Goal: Task Accomplishment & Management: Use online tool/utility

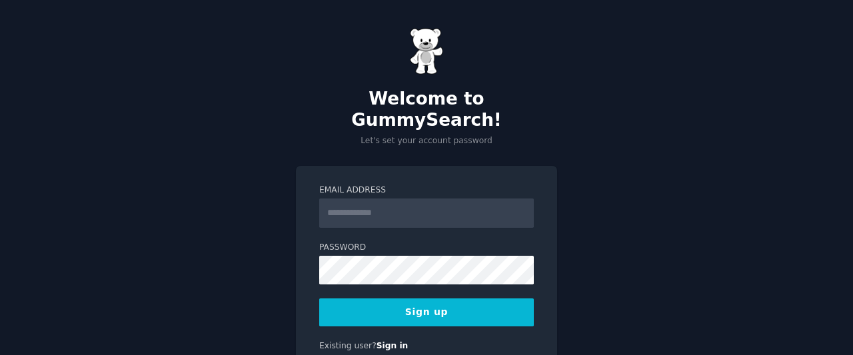
click at [480, 199] on input "Email Address" at bounding box center [426, 213] width 214 height 29
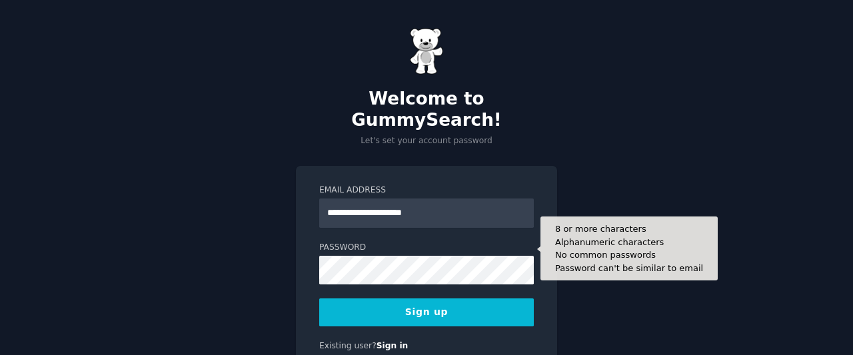
type input "**********"
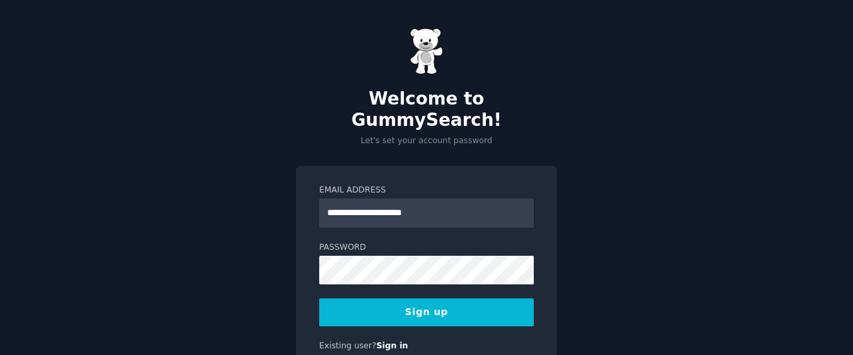
click at [443, 298] on button "Sign up" at bounding box center [426, 312] width 214 height 28
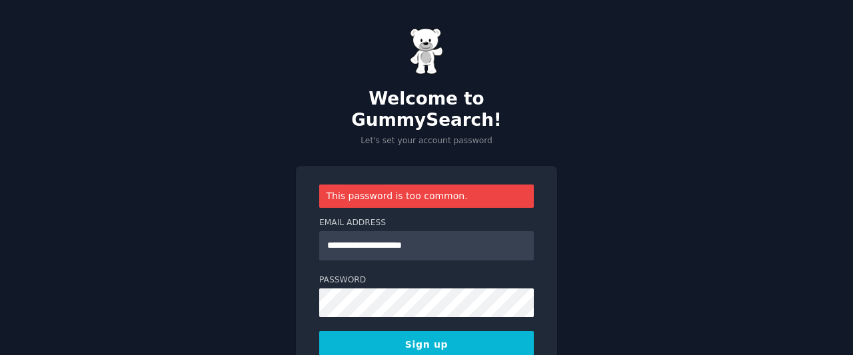
click at [480, 331] on button "Sign up" at bounding box center [426, 345] width 214 height 28
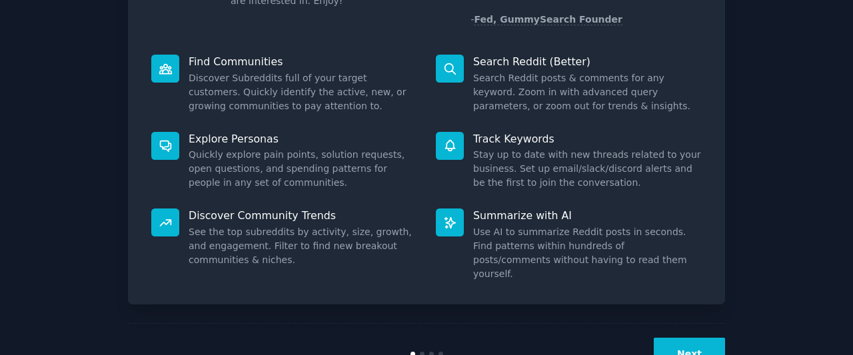
scroll to position [165, 0]
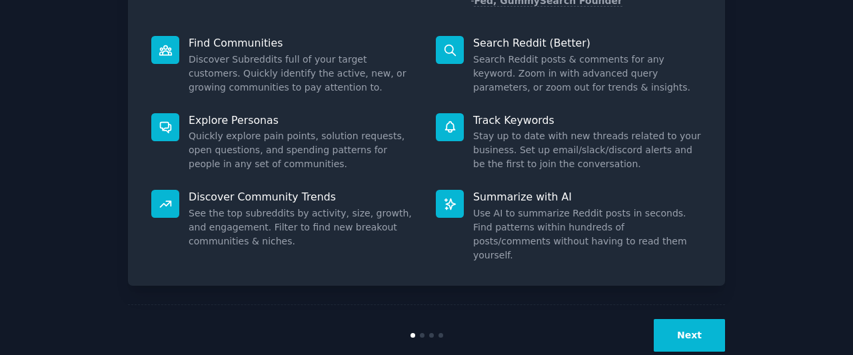
click at [694, 319] on button "Next" at bounding box center [688, 335] width 71 height 33
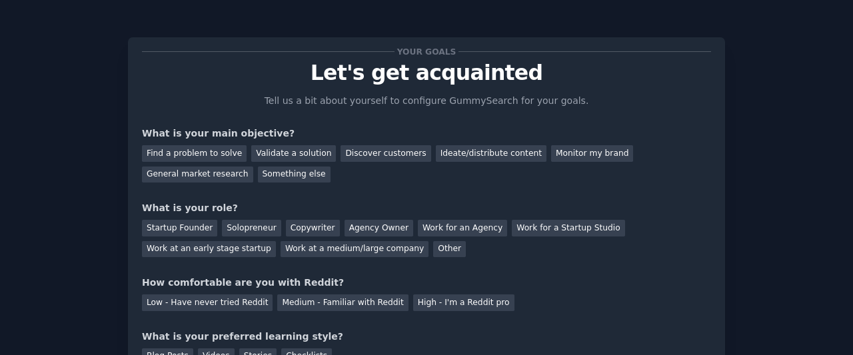
scroll to position [121, 0]
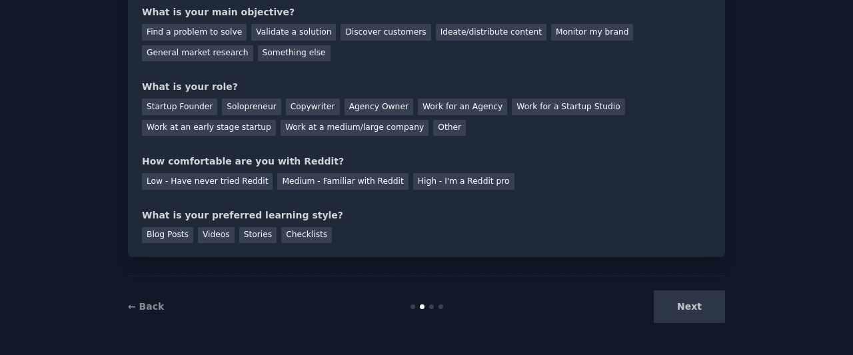
click at [687, 312] on div "Next" at bounding box center [625, 306] width 199 height 33
click at [699, 302] on div "Next" at bounding box center [625, 306] width 199 height 33
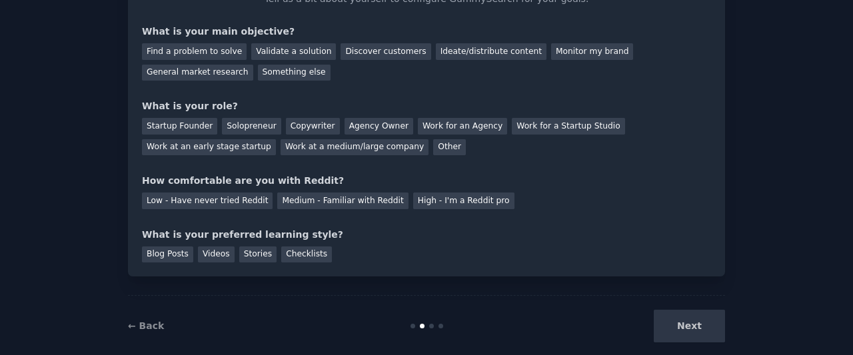
scroll to position [99, 0]
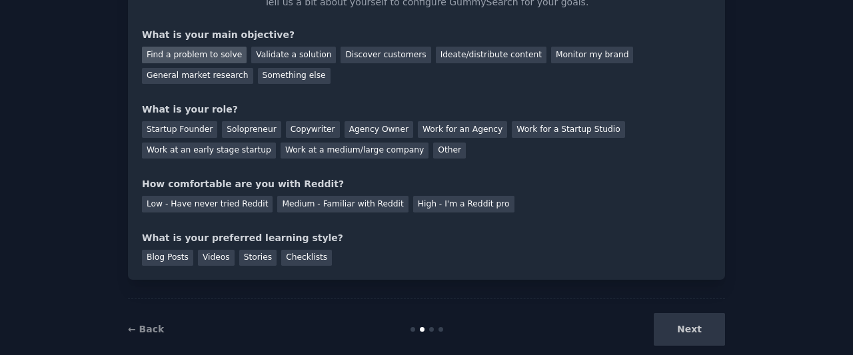
click at [225, 53] on div "Find a problem to solve" at bounding box center [194, 55] width 105 height 17
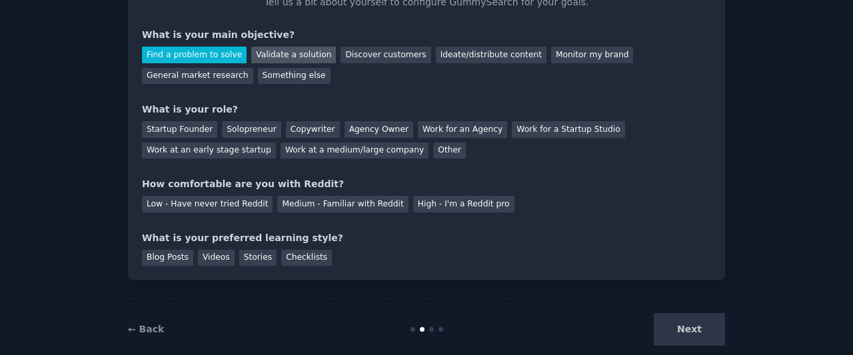
click at [251, 54] on div "Validate a solution" at bounding box center [293, 55] width 85 height 17
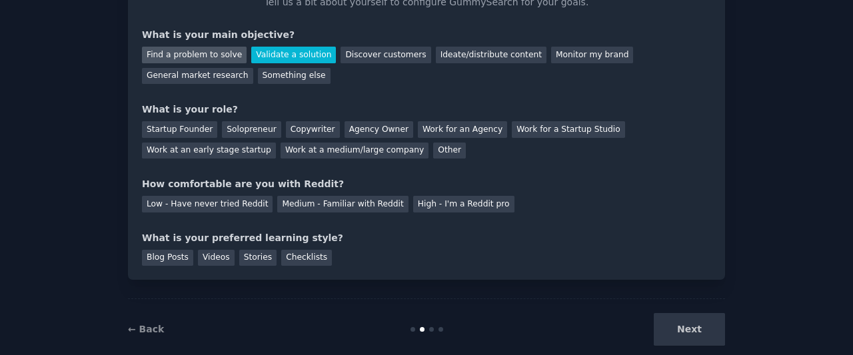
click at [216, 54] on div "Find a problem to solve" at bounding box center [194, 55] width 105 height 17
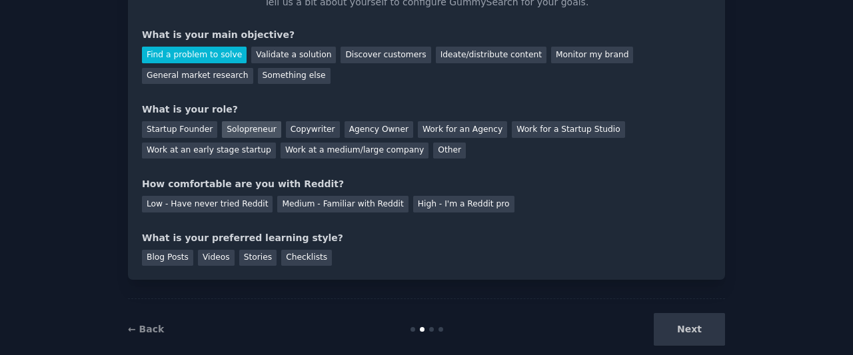
click at [247, 130] on div "Solopreneur" at bounding box center [251, 129] width 59 height 17
click at [239, 199] on div "Low - Have never tried Reddit" at bounding box center [207, 204] width 131 height 17
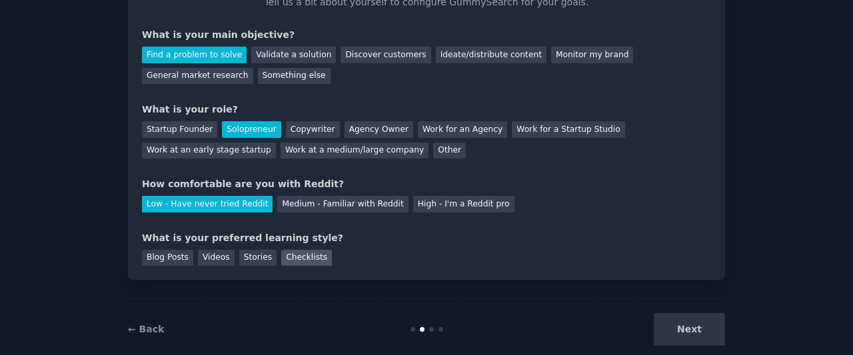
click at [292, 260] on div "Checklists" at bounding box center [306, 258] width 51 height 17
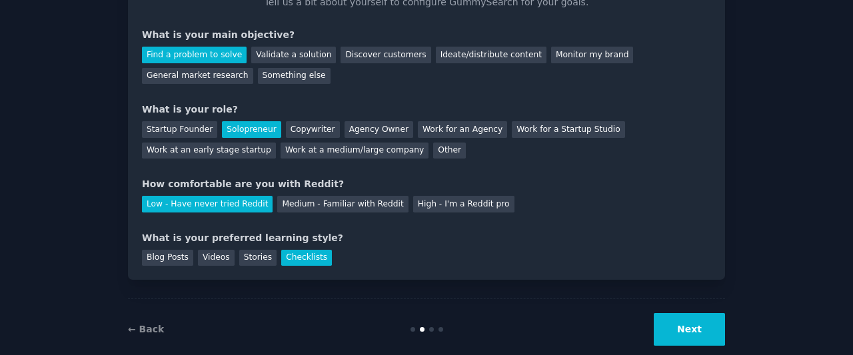
click at [672, 334] on button "Next" at bounding box center [688, 329] width 71 height 33
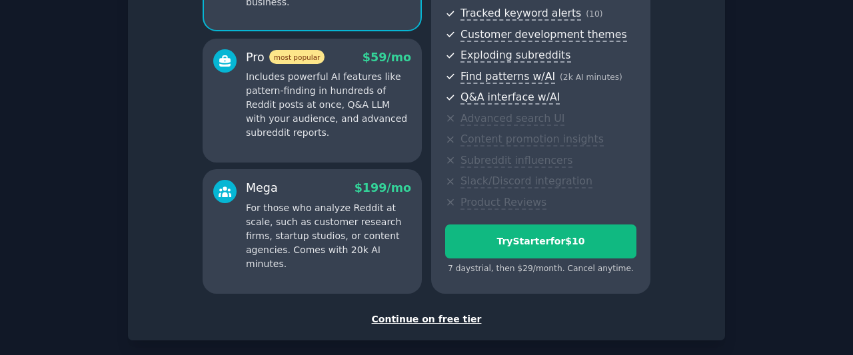
scroll to position [276, 0]
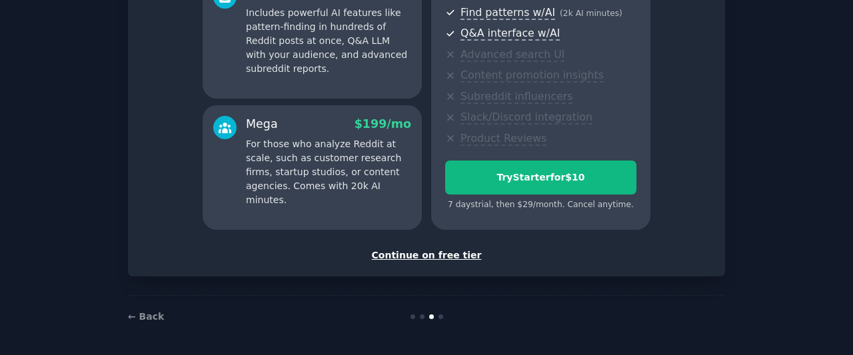
click at [458, 256] on div "Continue on free tier" at bounding box center [426, 255] width 569 height 14
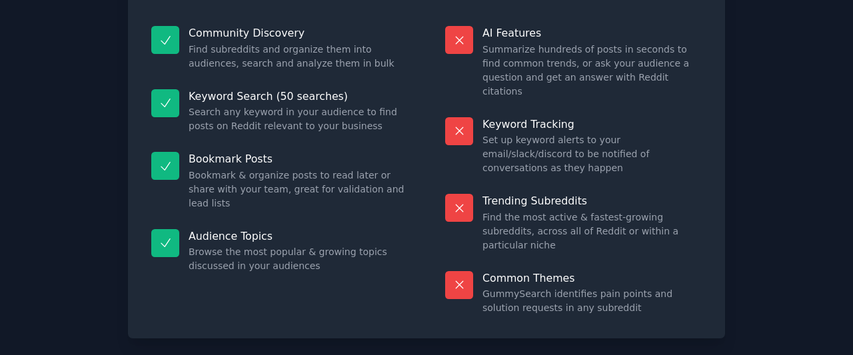
scroll to position [163, 0]
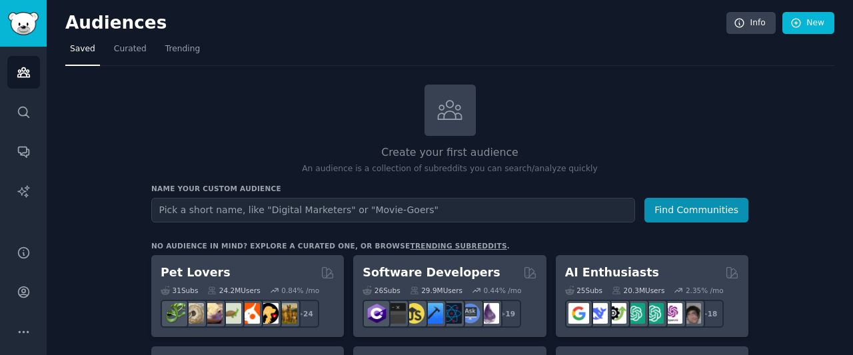
click at [591, 204] on input "text" at bounding box center [393, 210] width 484 height 25
click at [511, 204] on input "text" at bounding box center [393, 210] width 484 height 25
type input "parents teaching kids"
click at [644, 198] on button "Find Communities" at bounding box center [696, 210] width 104 height 25
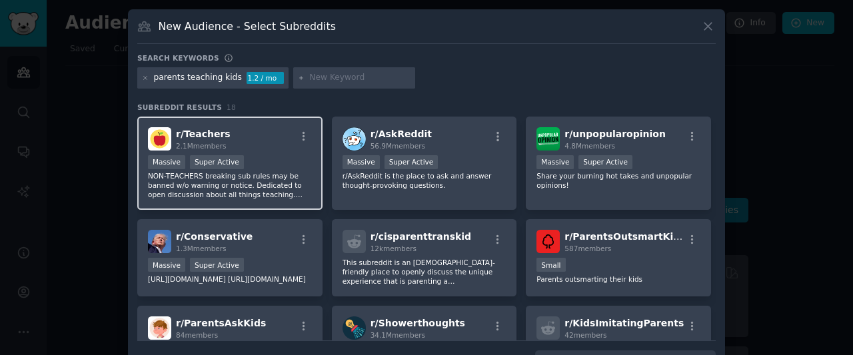
click at [276, 165] on div "Massive Super Active" at bounding box center [230, 163] width 164 height 17
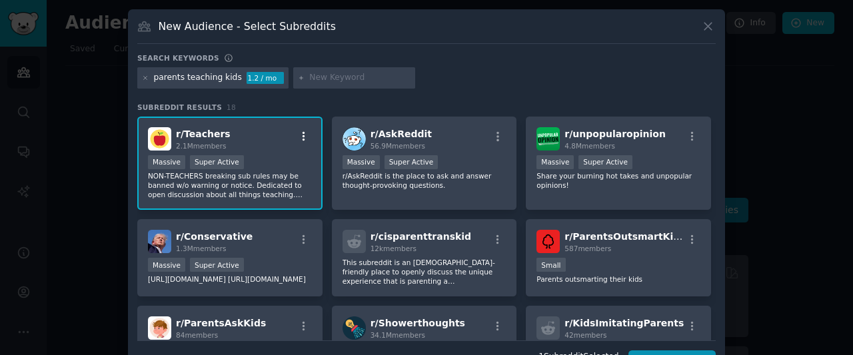
click at [301, 137] on icon "button" at bounding box center [304, 137] width 12 height 12
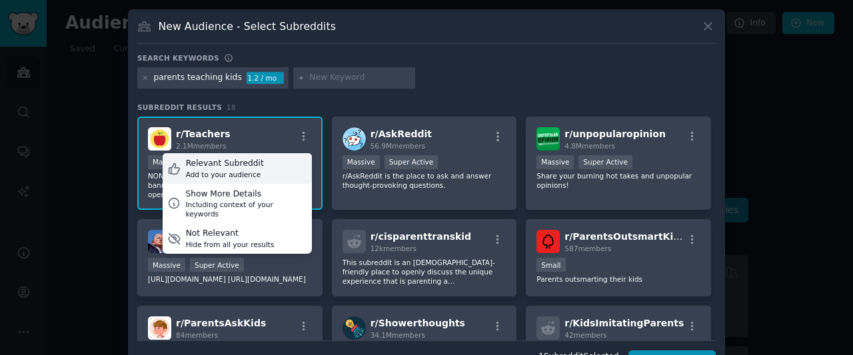
click at [262, 167] on div "Relevant Subreddit Add to your audience" at bounding box center [237, 168] width 149 height 31
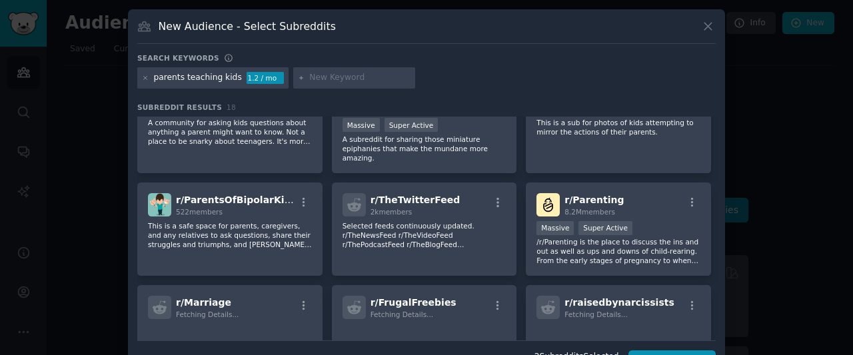
scroll to position [227, 0]
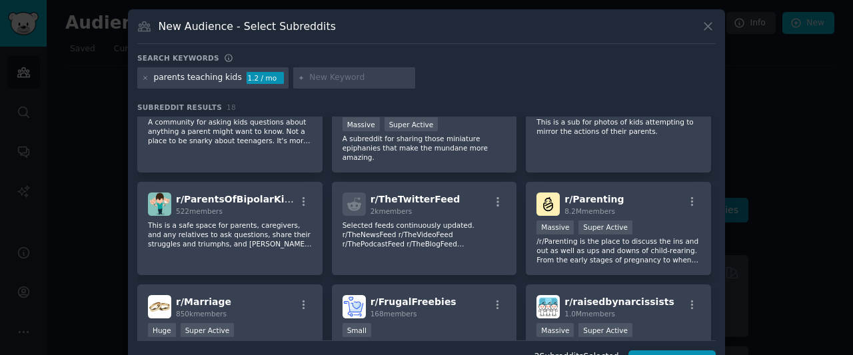
click at [363, 78] on input "text" at bounding box center [359, 78] width 101 height 12
type input "educational materials"
